Goal: Find specific page/section: Find specific page/section

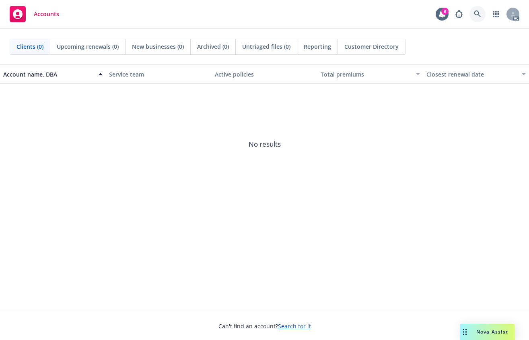
click at [477, 13] on body "Accounts 9 AC Clients (0) Upcoming renewals (0) New businesses (0) Archived (0)…" at bounding box center [264, 170] width 529 height 340
click at [478, 16] on icon at bounding box center [477, 13] width 7 height 7
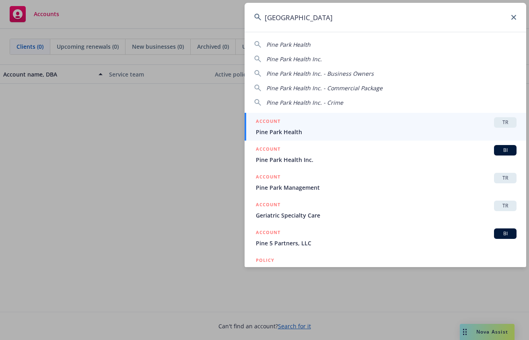
type input "pine park"
click at [346, 122] on div "ACCOUNT TR" at bounding box center [386, 122] width 261 height 10
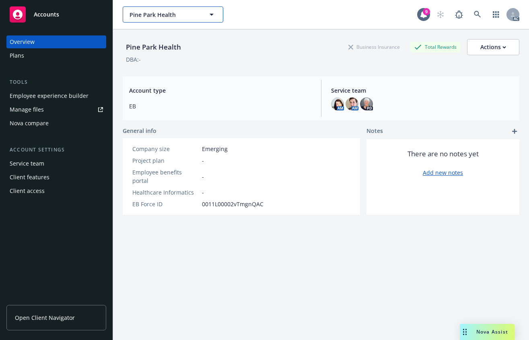
click at [200, 13] on button "Pine Park Health" at bounding box center [173, 14] width 101 height 16
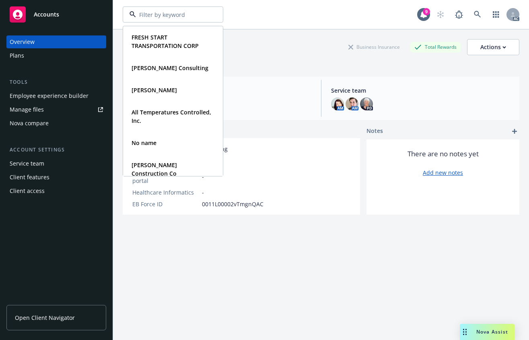
click at [266, 45] on div "Pine Park Health Business Insurance Total Rewards Actions" at bounding box center [321, 47] width 397 height 16
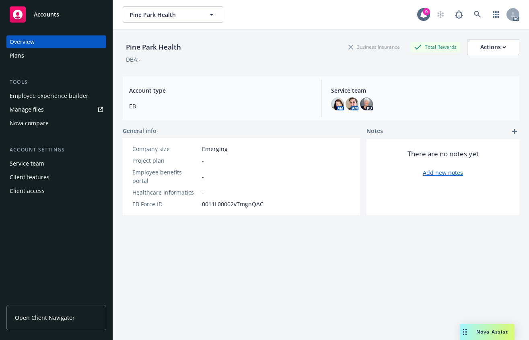
click at [36, 111] on div "Manage files" at bounding box center [27, 109] width 34 height 13
click at [38, 56] on div "Plans" at bounding box center [56, 55] width 93 height 13
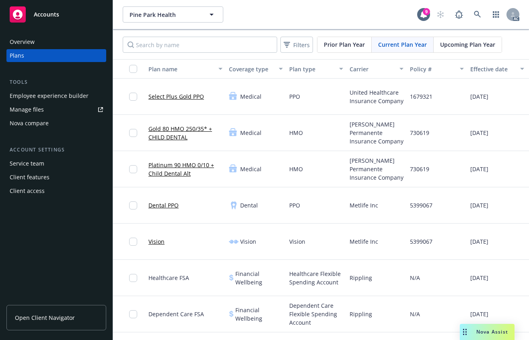
click at [39, 38] on div "Overview" at bounding box center [56, 41] width 93 height 13
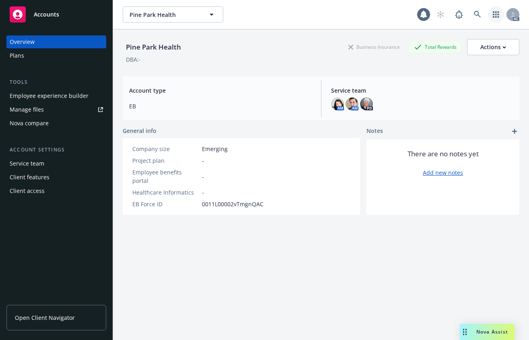
click at [493, 15] on icon "button" at bounding box center [496, 14] width 6 height 6
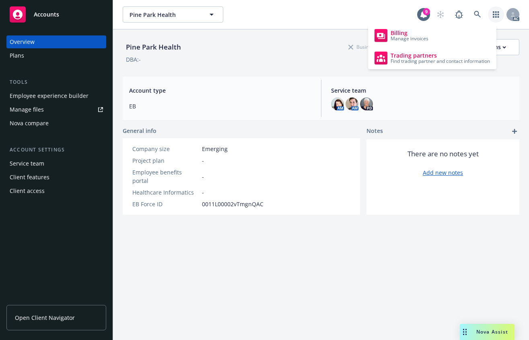
click at [493, 15] on icon "button" at bounding box center [496, 14] width 6 height 6
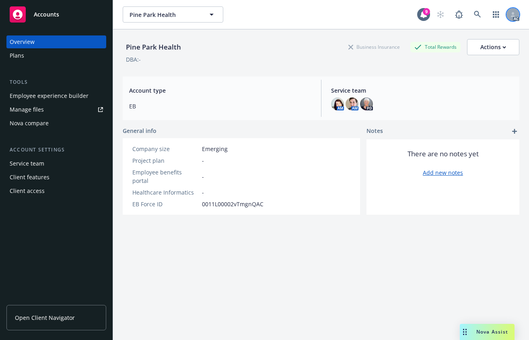
click at [508, 11] on div at bounding box center [513, 14] width 13 height 13
click at [353, 14] on div "Pine Park Health Pine Park Health" at bounding box center [270, 14] width 295 height 16
click at [24, 165] on div "Service team" at bounding box center [27, 163] width 35 height 13
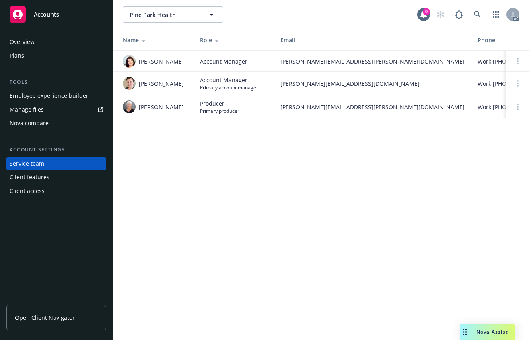
click at [25, 181] on div "Client features" at bounding box center [30, 177] width 40 height 13
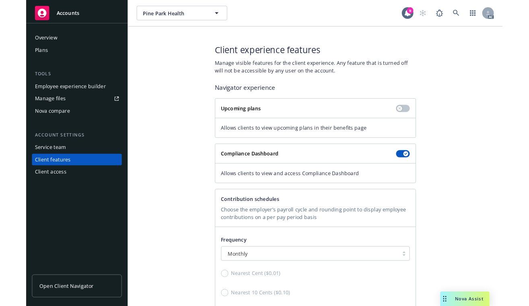
scroll to position [110, 0]
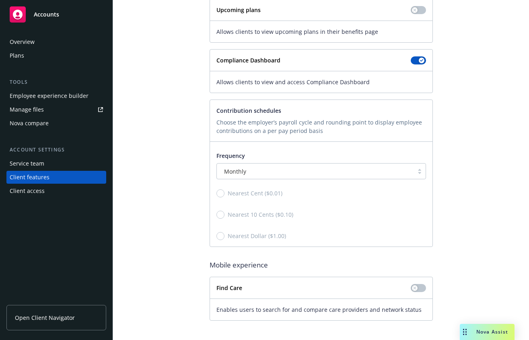
click at [30, 189] on div "Client access" at bounding box center [27, 190] width 35 height 13
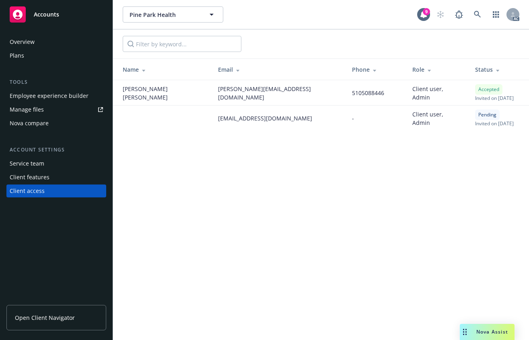
click at [41, 246] on div "Overview Plans Tools Employee experience builder Manage files Nova compare Acco…" at bounding box center [56, 183] width 113 height 314
click at [35, 321] on span "Open Client Navigator" at bounding box center [45, 317] width 60 height 8
click at [23, 327] on link "Open Client Navigator" at bounding box center [56, 317] width 100 height 25
click at [432, 190] on div "Pine Park Health Pine Park Health 9 AC Name Email Phone Role Status Nancy Ochoa…" at bounding box center [321, 170] width 416 height 340
click at [16, 43] on div "Overview" at bounding box center [22, 41] width 25 height 13
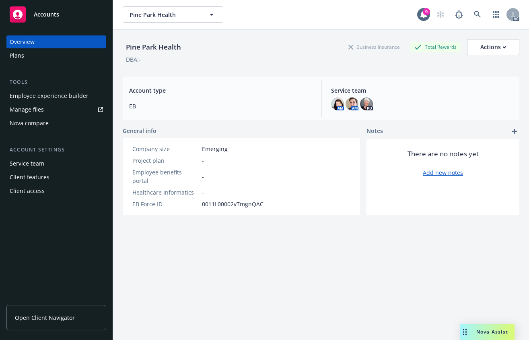
click at [274, 238] on div "Pine Park Health Business Insurance Total Rewards Actions DBA: - Account type E…" at bounding box center [321, 194] width 397 height 330
click at [220, 91] on span "Account type" at bounding box center [220, 90] width 182 height 8
click at [227, 256] on div "Pine Park Health Business Insurance Total Rewards Actions DBA: - Account type E…" at bounding box center [321, 194] width 397 height 330
click at [314, 279] on div "Pine Park Health Business Insurance Total Rewards Actions DBA: - Account type E…" at bounding box center [321, 194] width 397 height 330
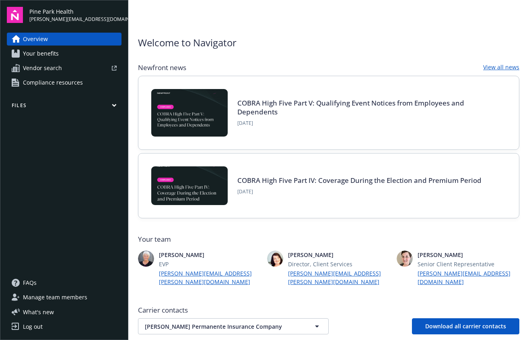
click at [45, 52] on span "Your benefits" at bounding box center [41, 53] width 36 height 13
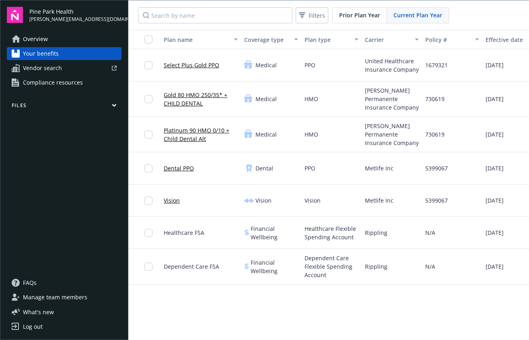
click at [50, 67] on span "Vendor search" at bounding box center [42, 68] width 39 height 13
click at [57, 83] on span "Compliance resources" at bounding box center [53, 82] width 60 height 13
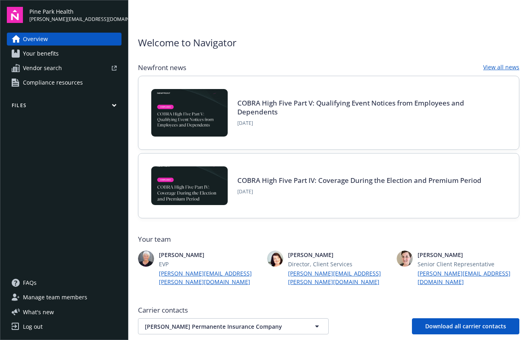
click at [115, 108] on button "Files" at bounding box center [64, 107] width 115 height 10
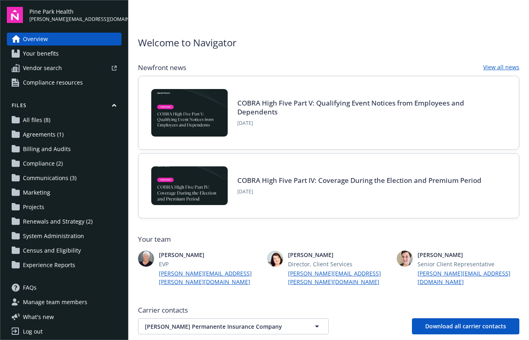
scroll to position [5, 0]
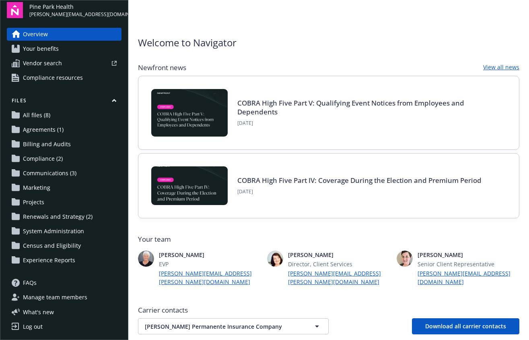
click at [53, 248] on span "Census and Eligibility" at bounding box center [52, 245] width 58 height 13
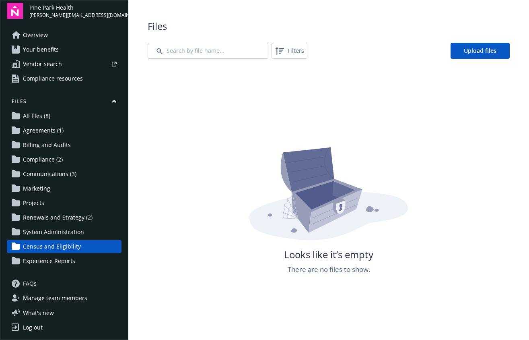
scroll to position [5, 0]
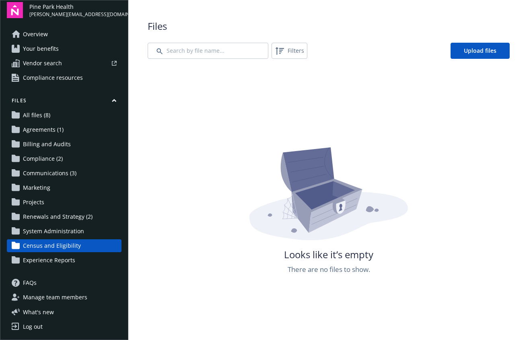
click at [68, 262] on span "Experience Reports" at bounding box center [49, 260] width 52 height 13
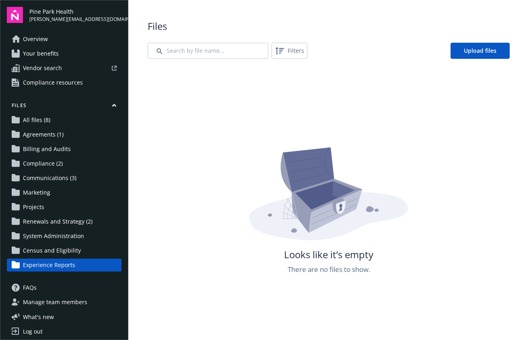
click at [45, 41] on span "Overview" at bounding box center [35, 39] width 25 height 13
